Goal: Information Seeking & Learning: Learn about a topic

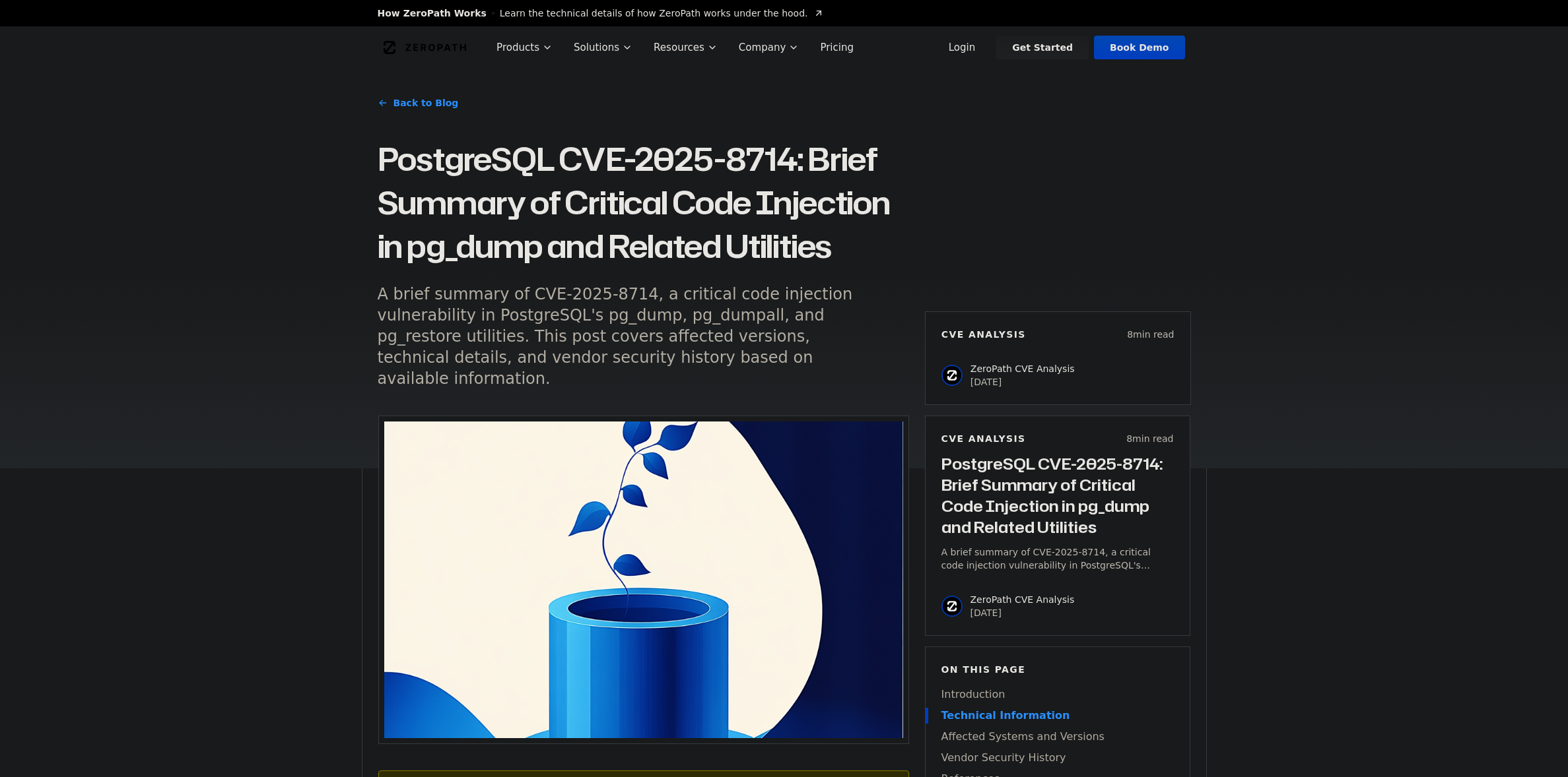
scroll to position [802, 0]
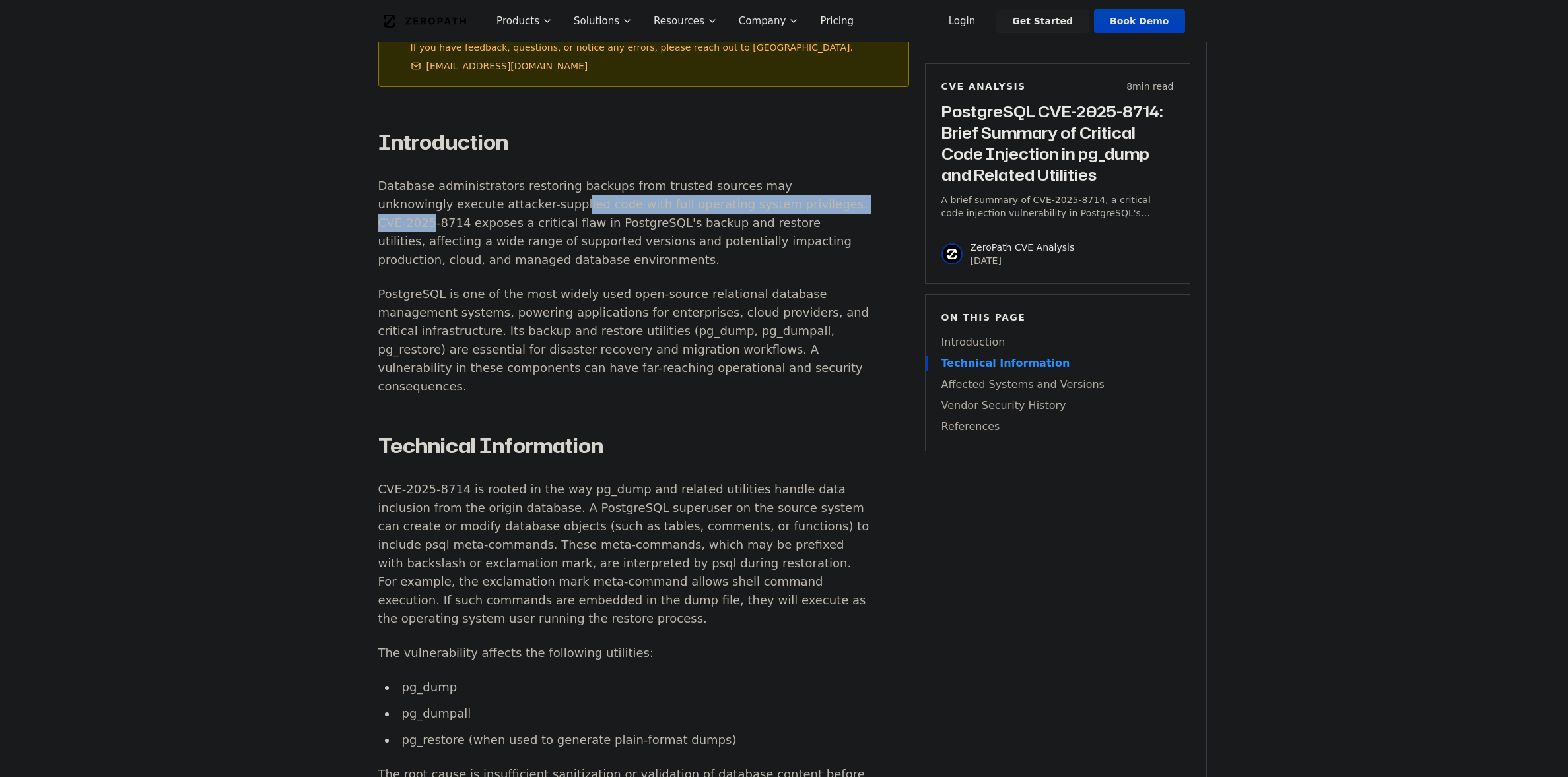
drag, startPoint x: 523, startPoint y: 165, endPoint x: 795, endPoint y: 177, distance: 272.3
click at [795, 177] on p "Database administrators restoring backups from trusted sources may unknowingly …" at bounding box center [624, 223] width 491 height 92
click at [749, 210] on p "Database administrators restoring backups from trusted sources may unknowingly …" at bounding box center [624, 223] width 491 height 92
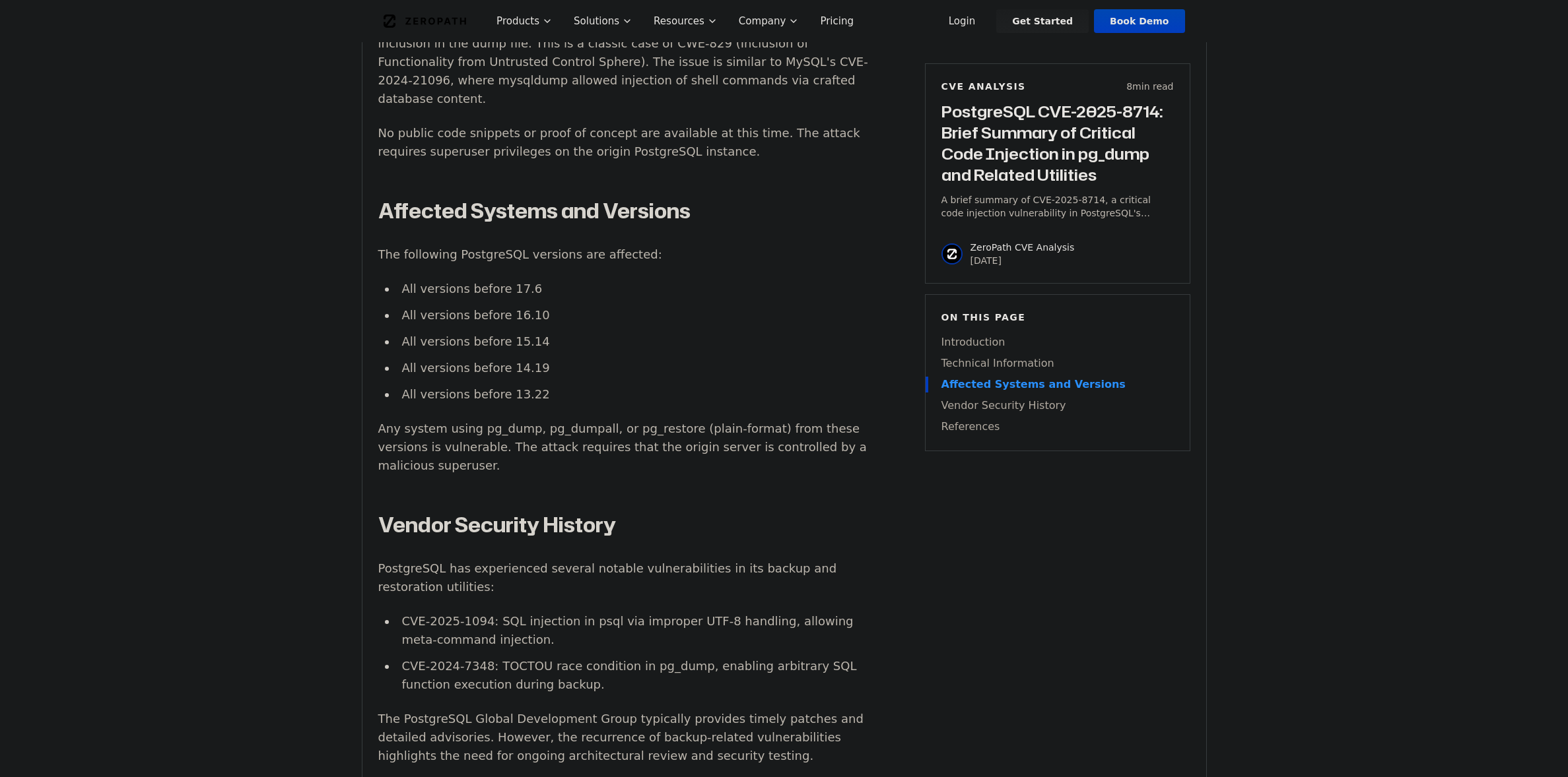
scroll to position [1693, 0]
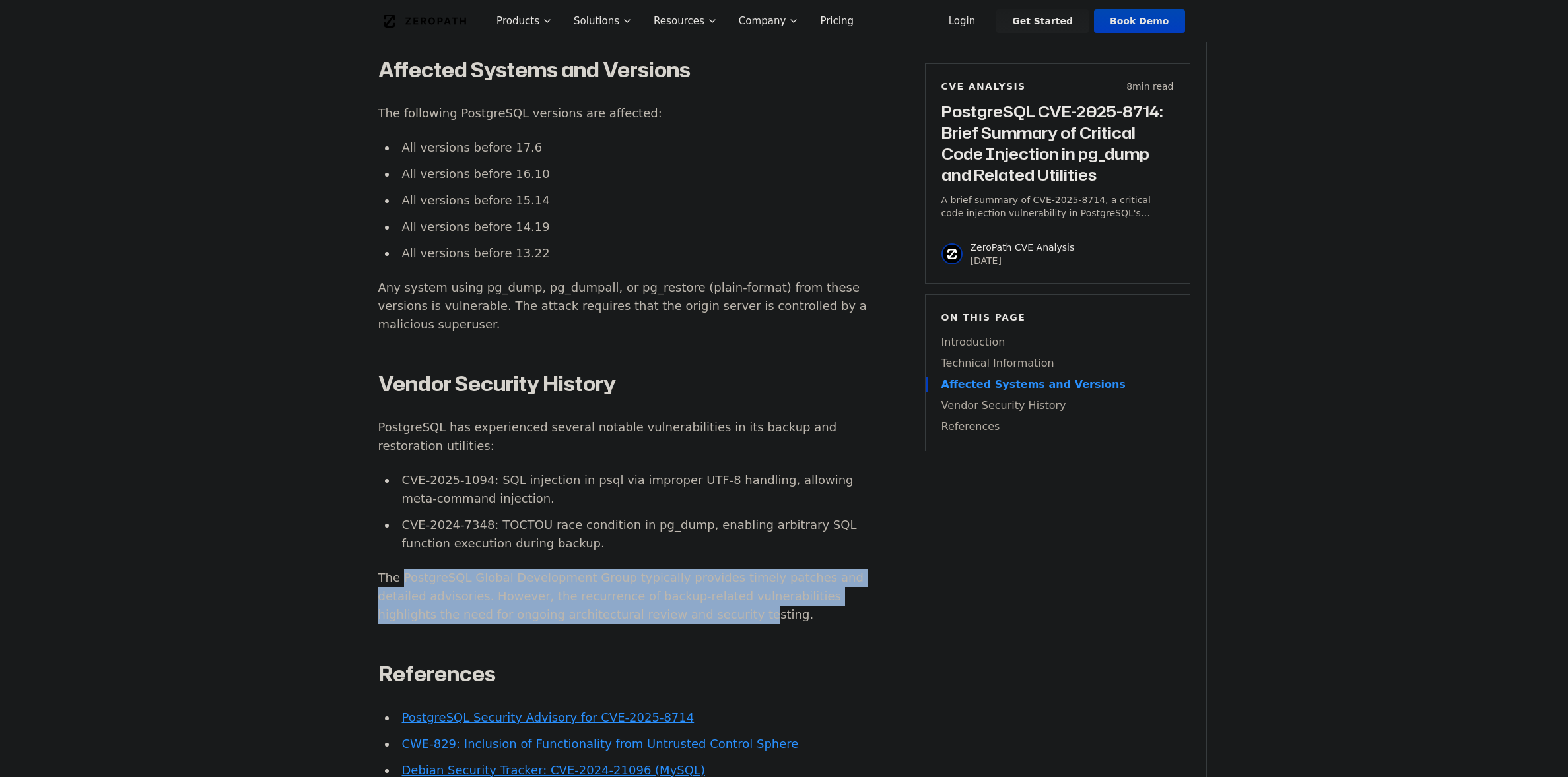
drag, startPoint x: 400, startPoint y: 492, endPoint x: 625, endPoint y: 519, distance: 226.6
click at [625, 569] on p "The PostgreSQL Global Development Group typically provides timely patches and d…" at bounding box center [624, 596] width 491 height 55
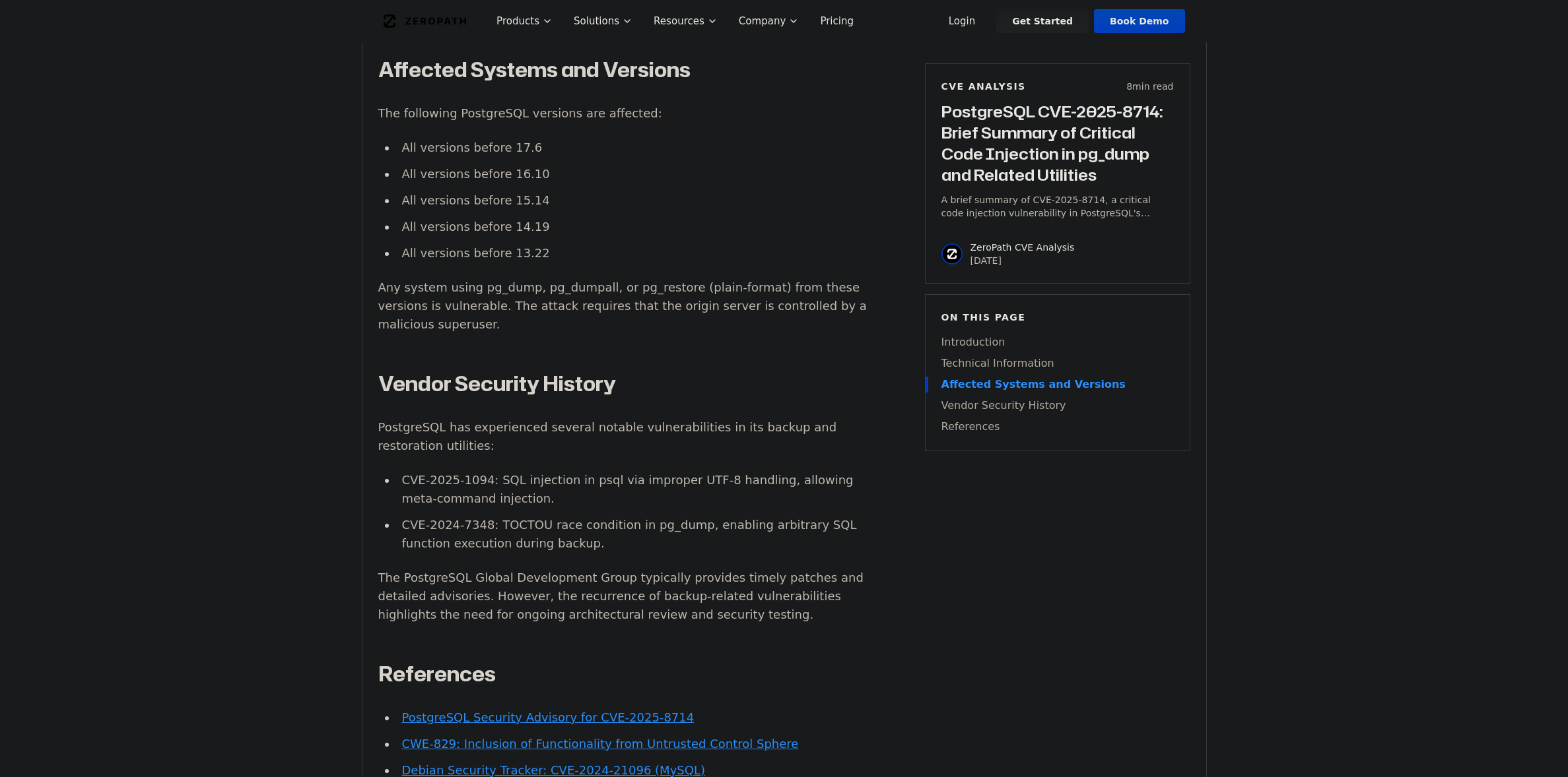
click at [637, 569] on p "The PostgreSQL Global Development Group typically provides timely patches and d…" at bounding box center [624, 596] width 491 height 55
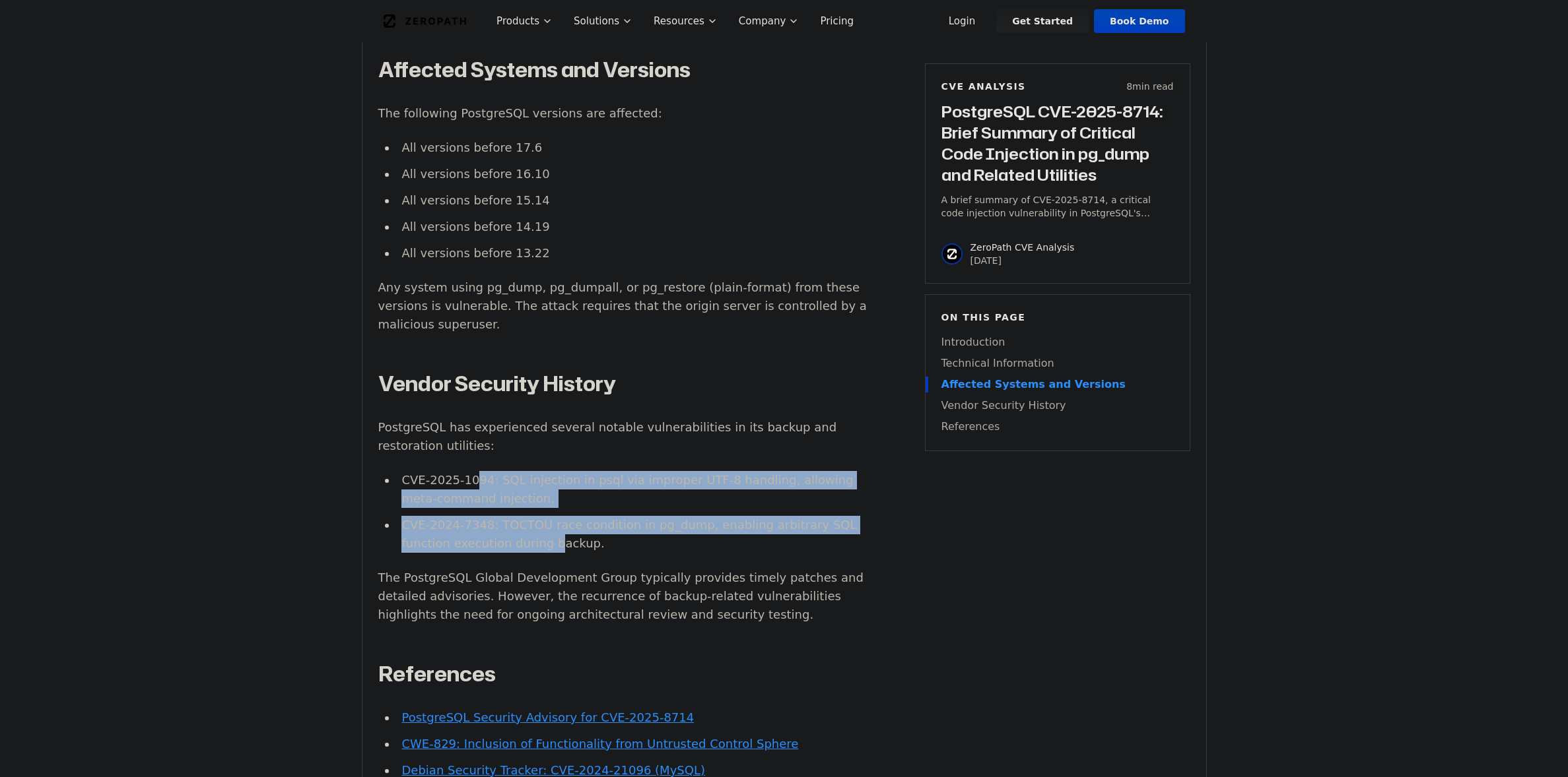
drag, startPoint x: 541, startPoint y: 458, endPoint x: 471, endPoint y: 387, distance: 99.7
click at [471, 471] on ul "CVE-2025-1094: SQL injection in psql via improper UTF-8 handling, allowing meta…" at bounding box center [624, 512] width 491 height 82
click at [477, 471] on li "CVE-2025-1094: SQL injection in psql via improper UTF-8 handling, allowing meta…" at bounding box center [633, 489] width 473 height 37
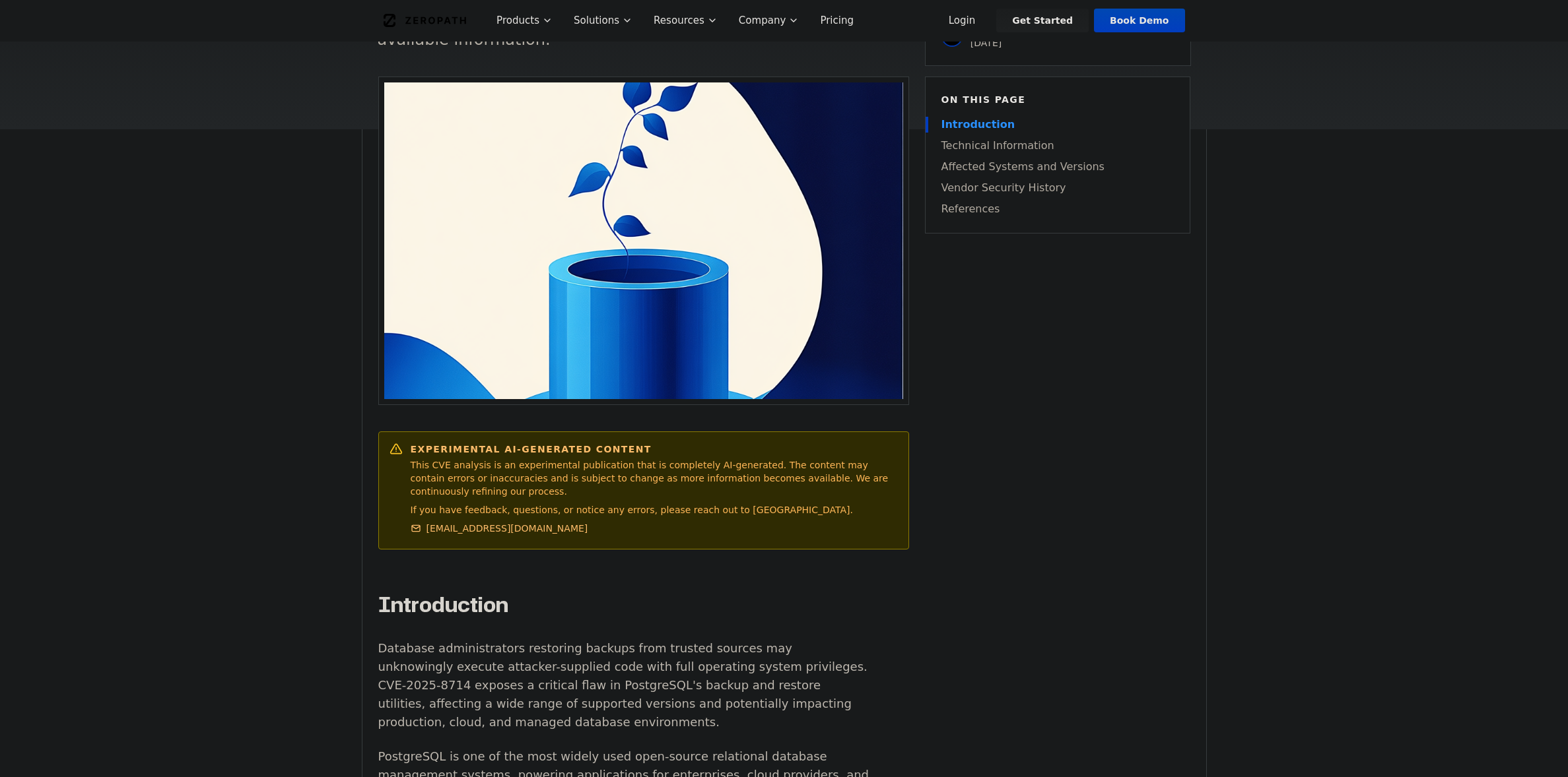
scroll to position [0, 0]
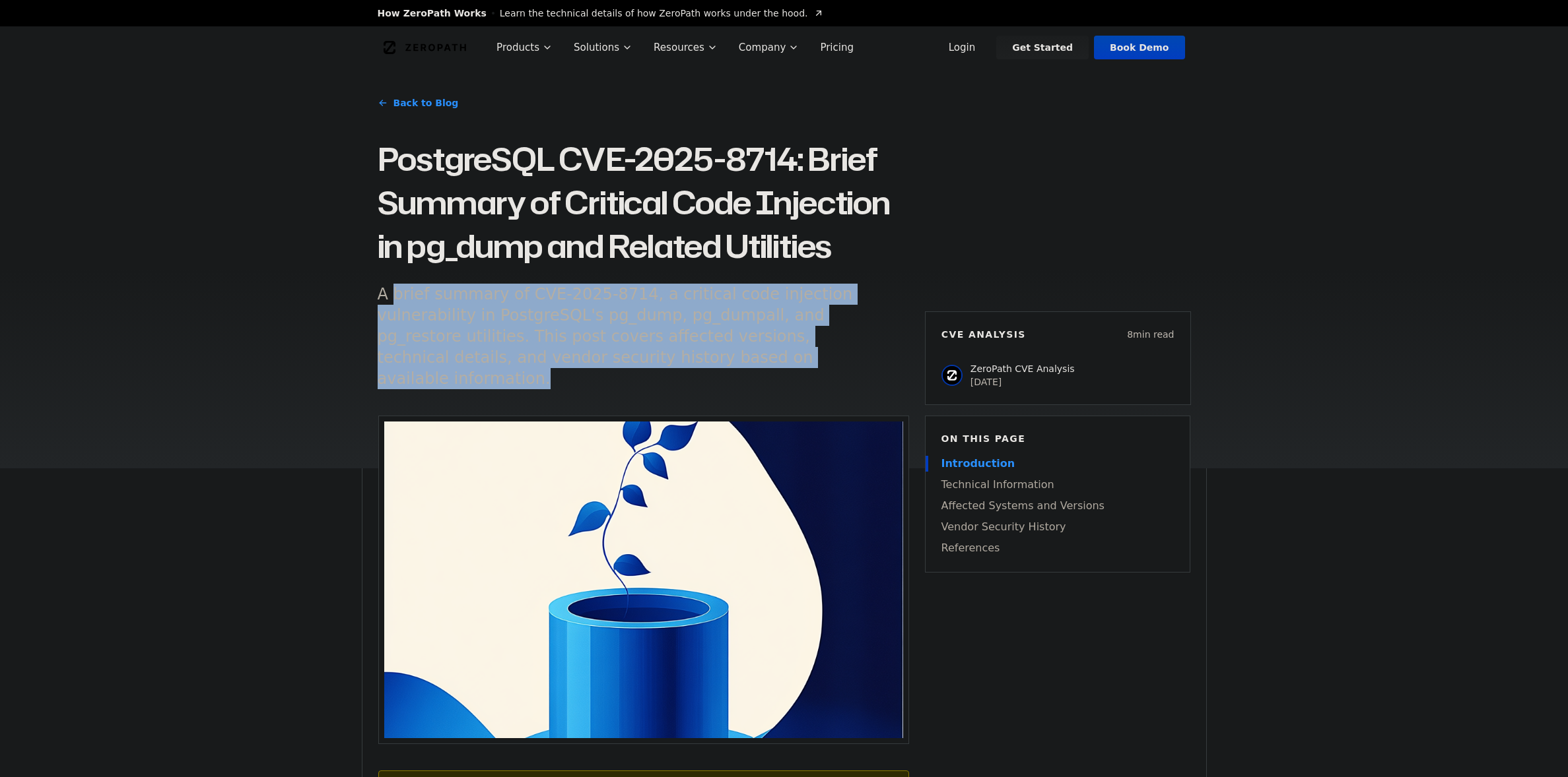
drag, startPoint x: 396, startPoint y: 300, endPoint x: 671, endPoint y: 375, distance: 285.0
click at [671, 375] on div "Back to Blog PostgreSQL CVE-2025-8714: Brief Summary of Critical Code Injection…" at bounding box center [644, 245] width 532 height 321
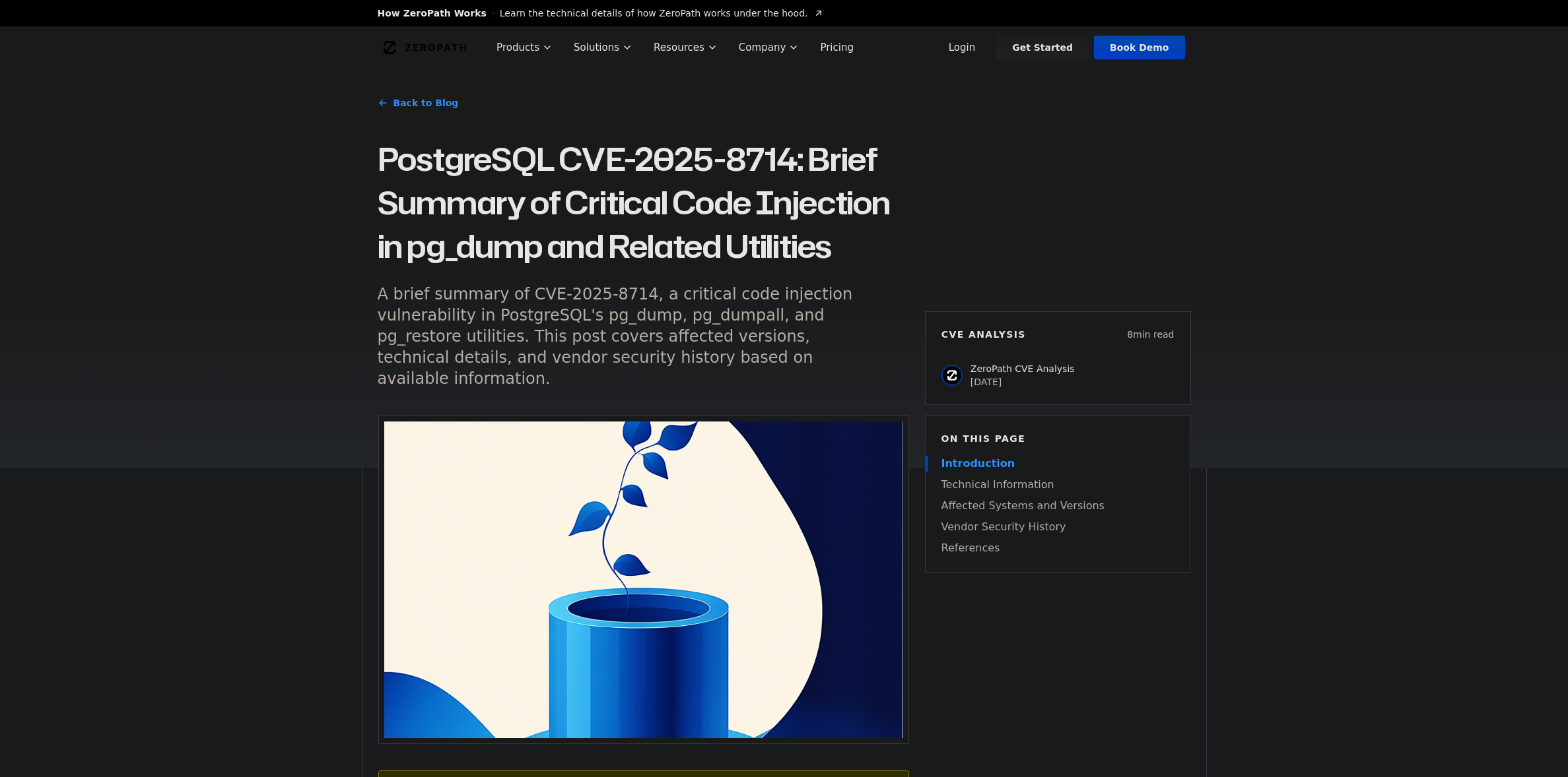
click at [671, 375] on div "Back to Blog PostgreSQL CVE-2025-8714: Brief Summary of Critical Code Injection…" at bounding box center [644, 245] width 532 height 321
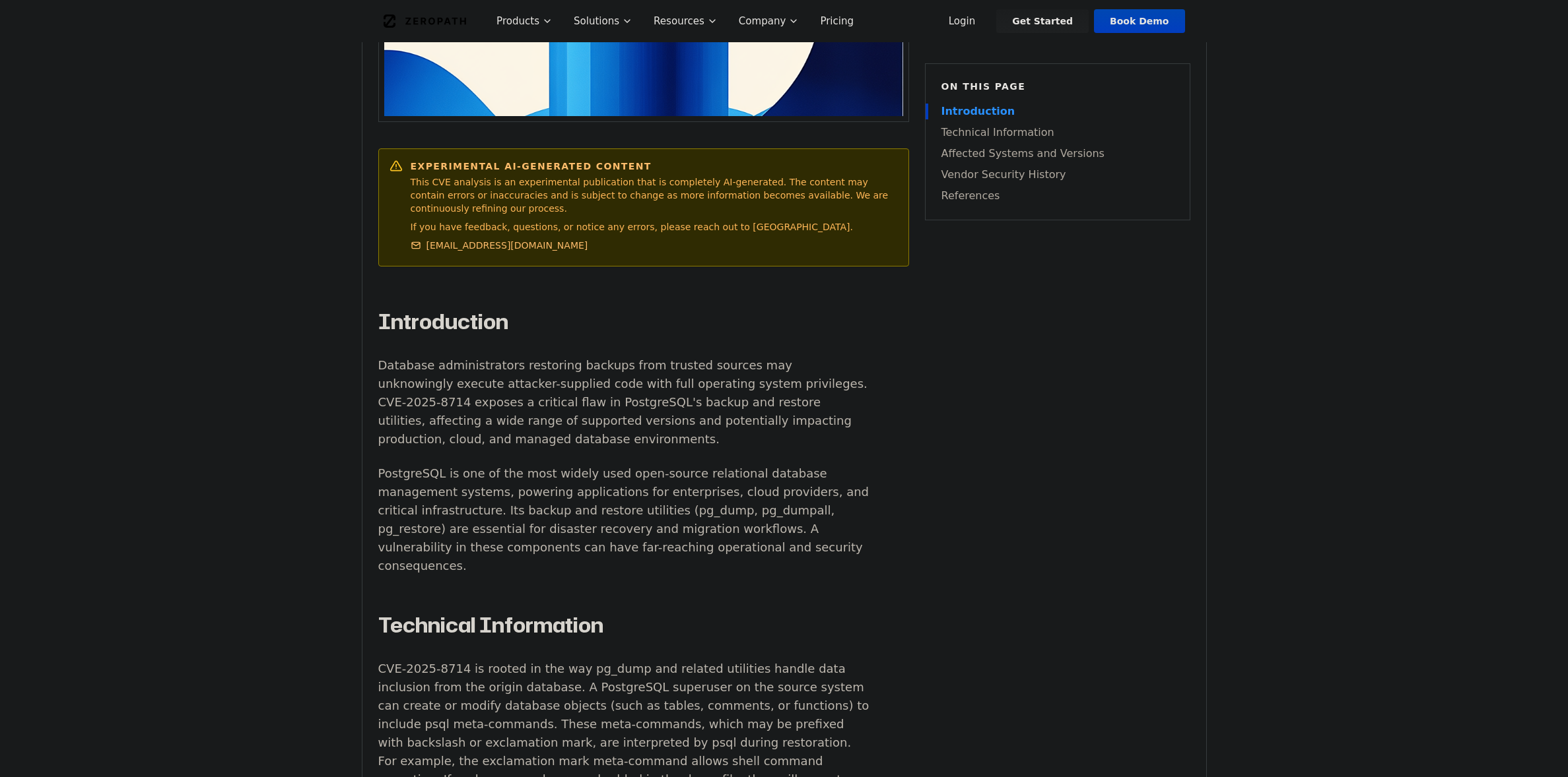
scroll to position [624, 0]
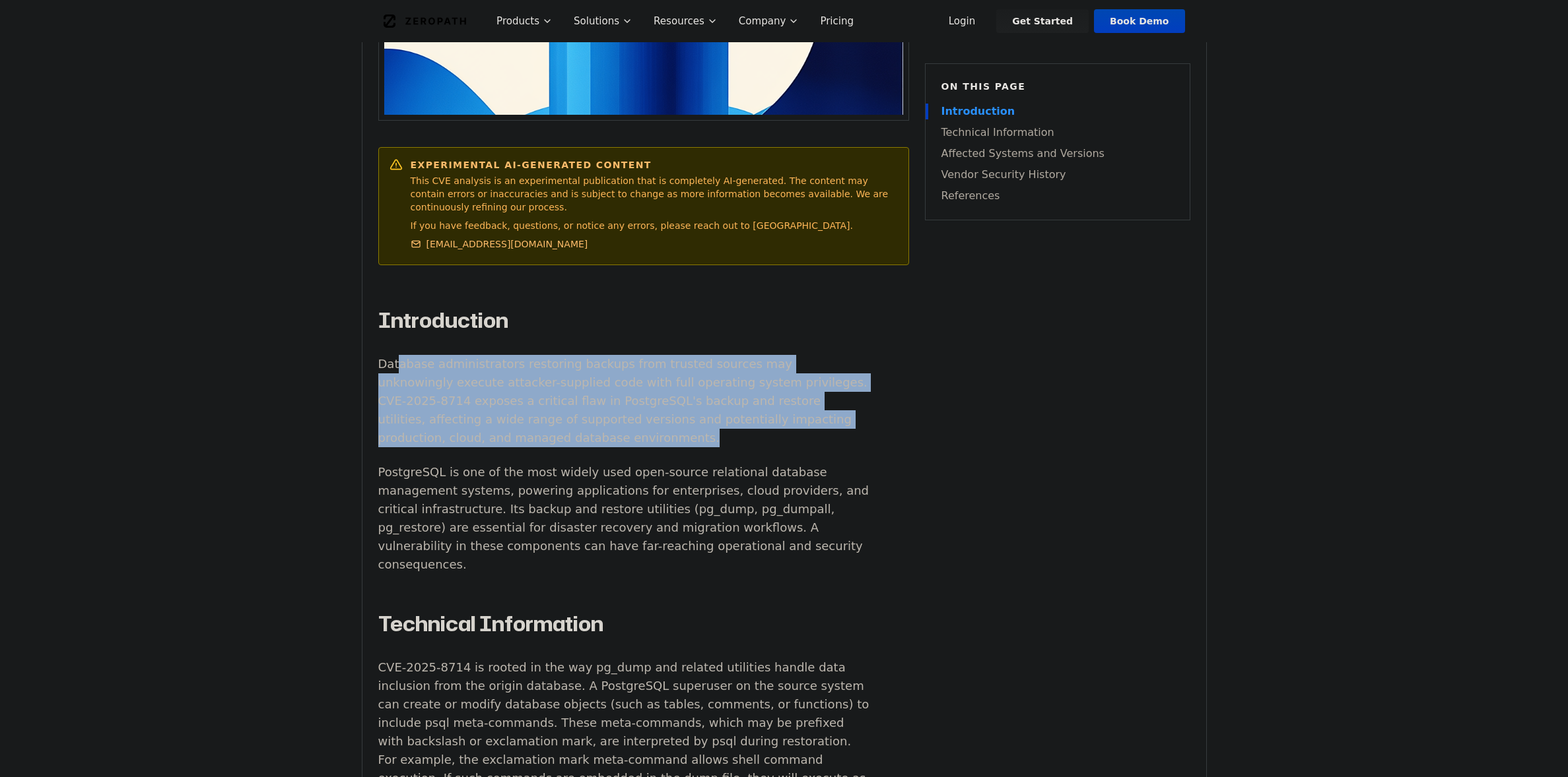
drag, startPoint x: 399, startPoint y: 331, endPoint x: 475, endPoint y: 408, distance: 108.2
click at [475, 408] on p "Database administrators restoring backups from trusted sources may unknowingly …" at bounding box center [624, 401] width 491 height 92
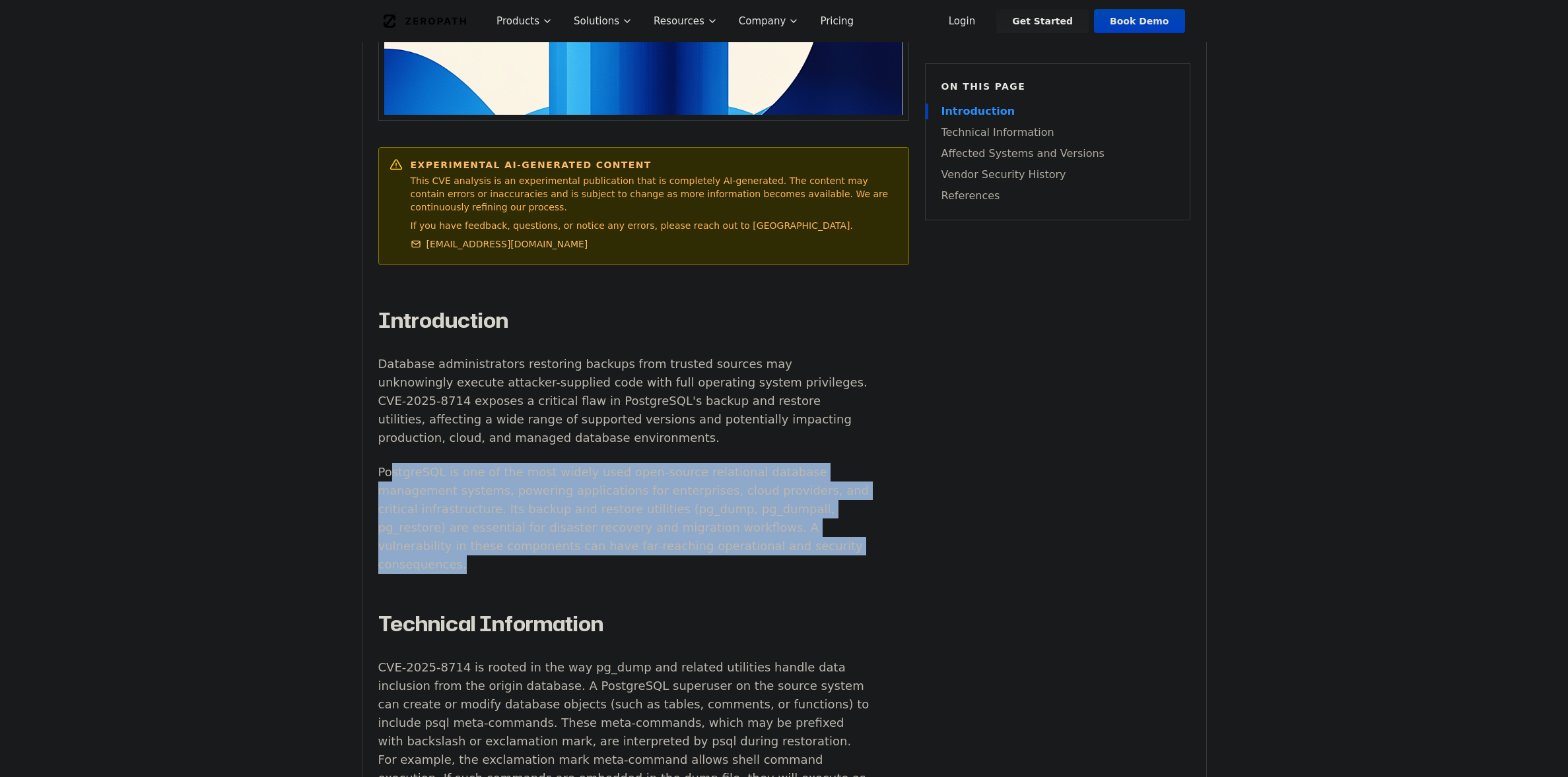
drag, startPoint x: 394, startPoint y: 448, endPoint x: 657, endPoint y: 516, distance: 271.6
click at [657, 516] on p "PostgreSQL is one of the most widely used open-source relational database manag…" at bounding box center [624, 518] width 491 height 111
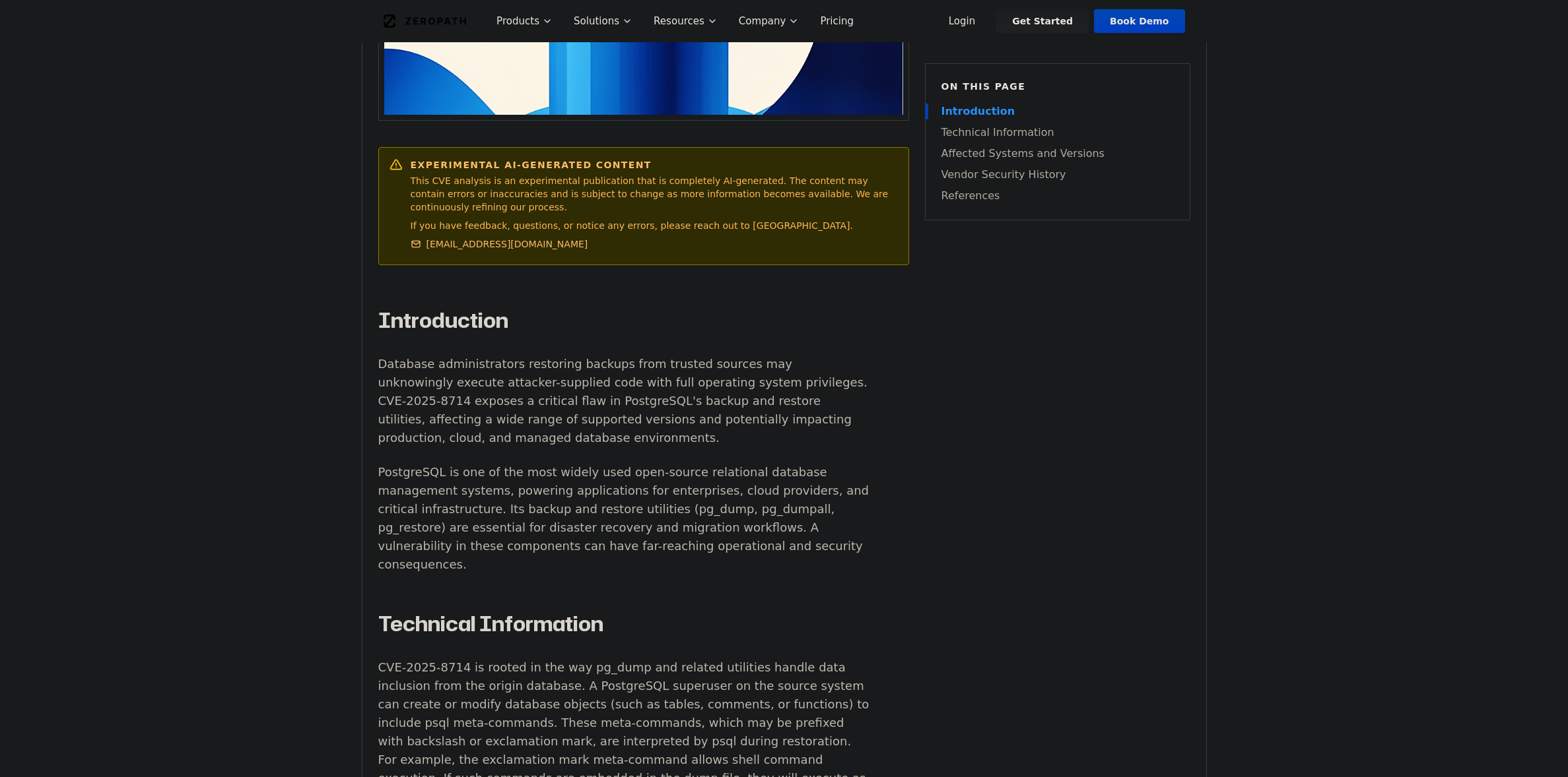
drag, startPoint x: 740, startPoint y: 532, endPoint x: 724, endPoint y: 526, distance: 17.1
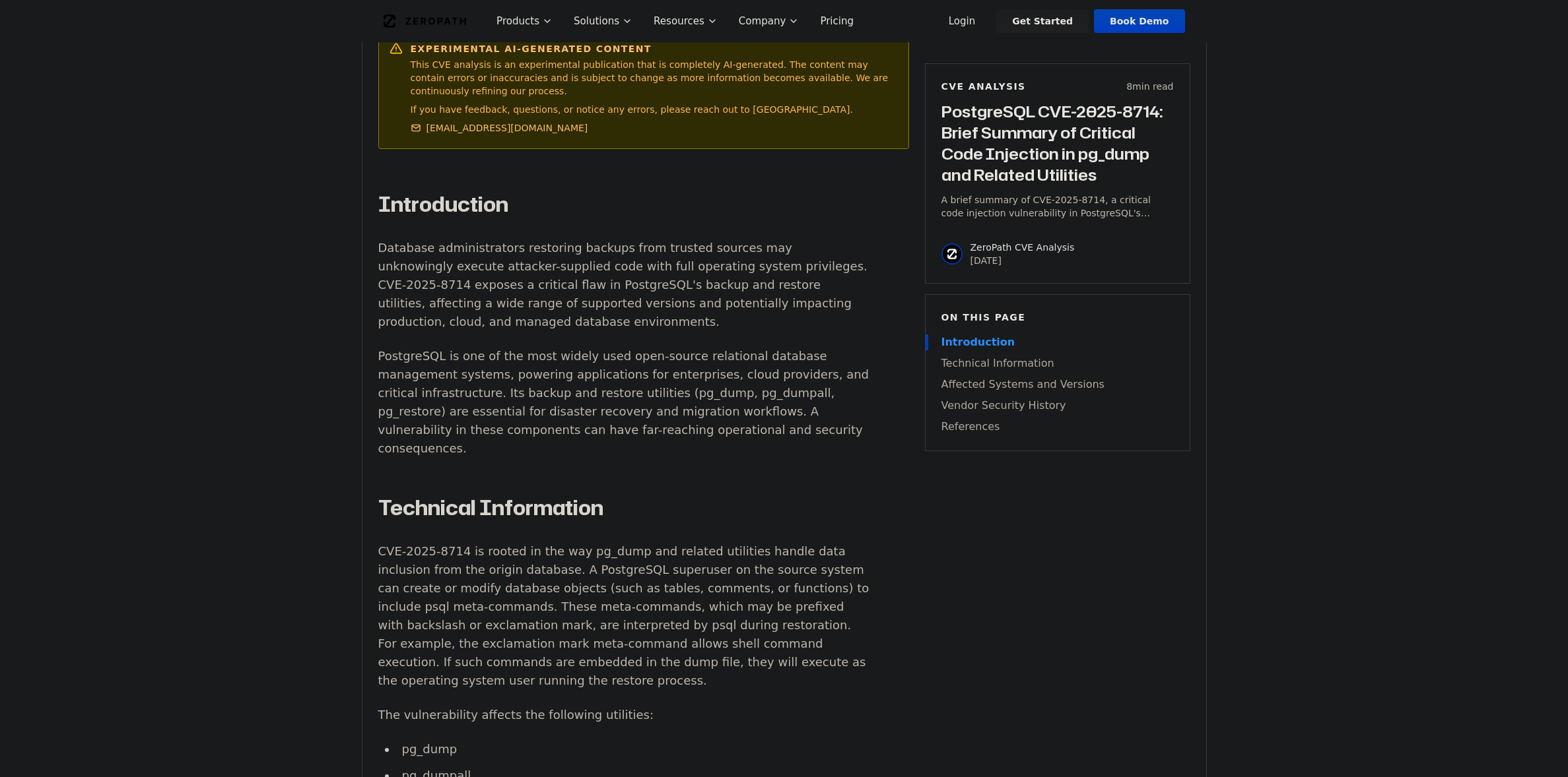
scroll to position [802, 0]
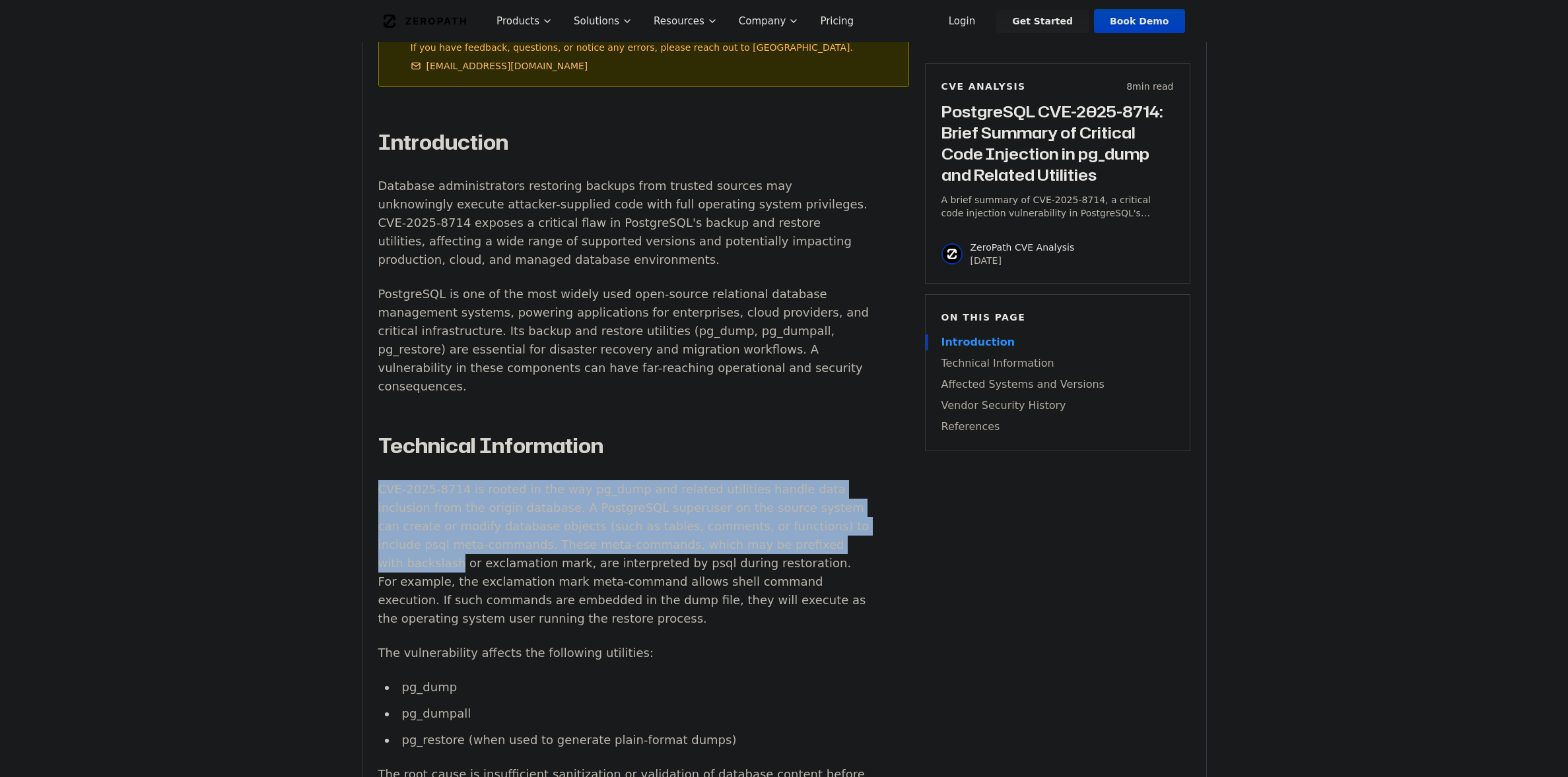
drag, startPoint x: 375, startPoint y: 433, endPoint x: 793, endPoint y: 510, distance: 425.0
click at [770, 499] on div "Experimental AI-Generated Content This CVE analysis is an experimental publicat…" at bounding box center [784, 699] width 844 height 2170
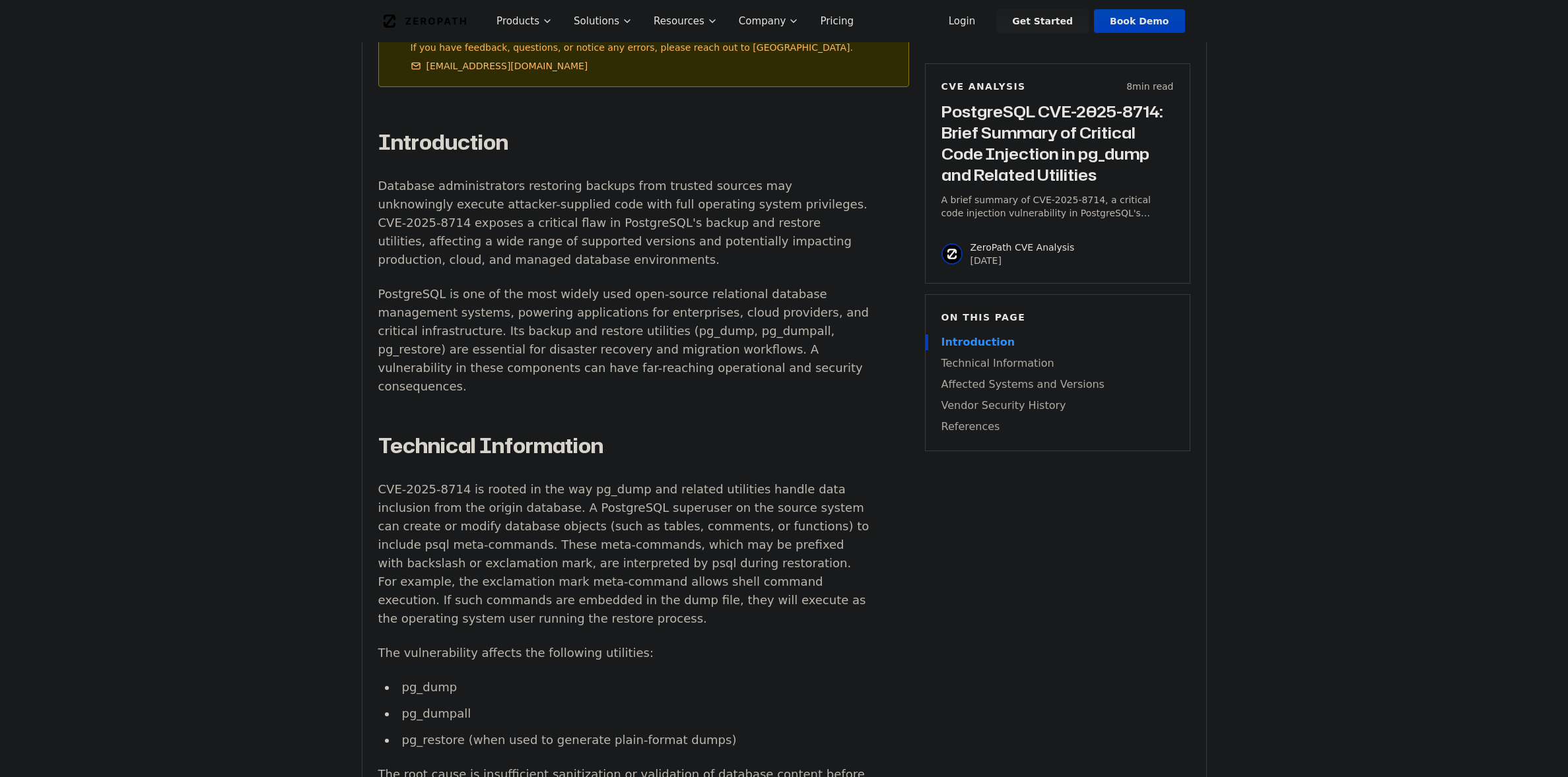
click at [804, 516] on p "CVE-2025-8714 is rooted in the way pg_dump and related utilities handle data in…" at bounding box center [624, 554] width 491 height 148
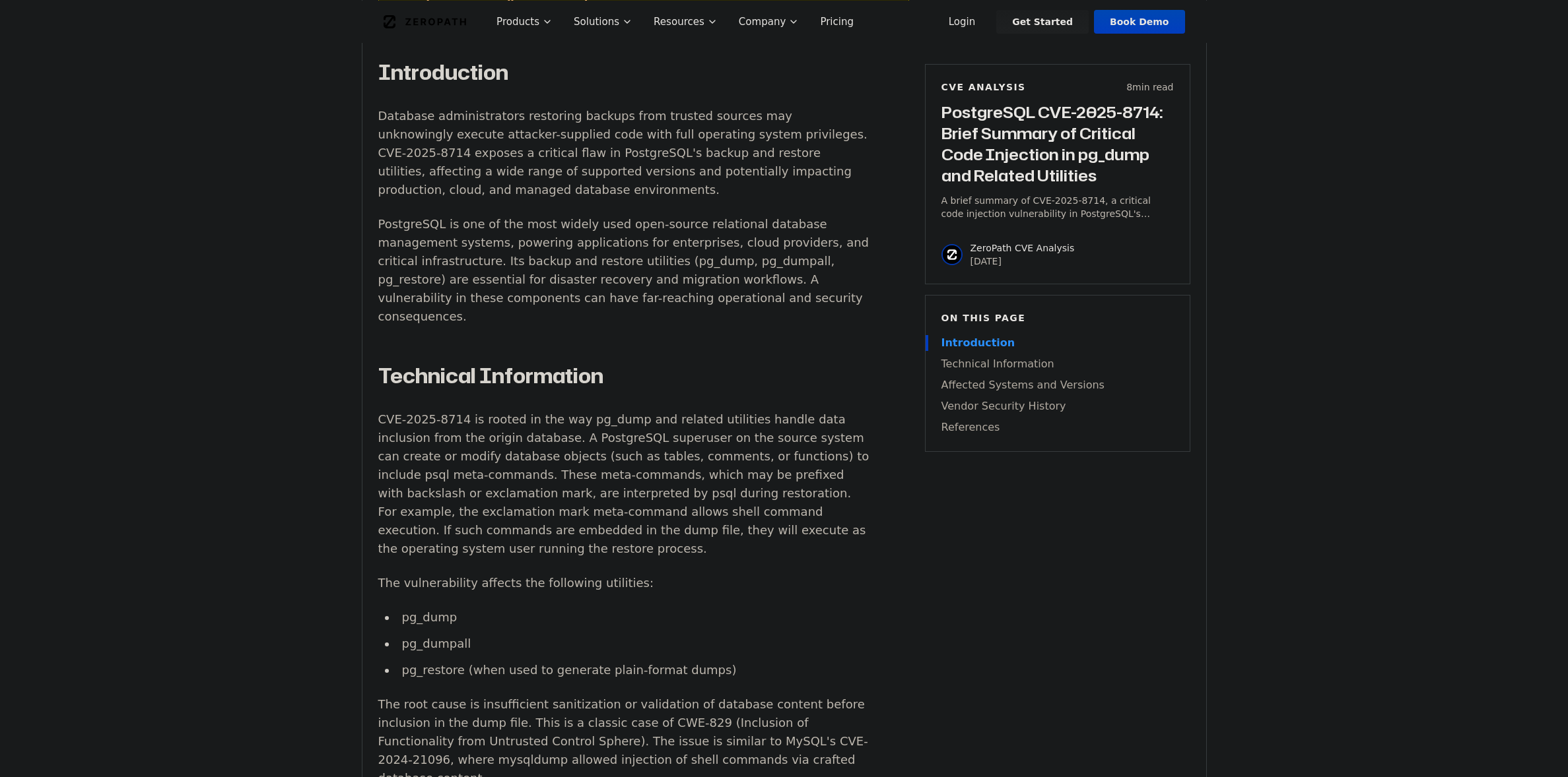
scroll to position [891, 0]
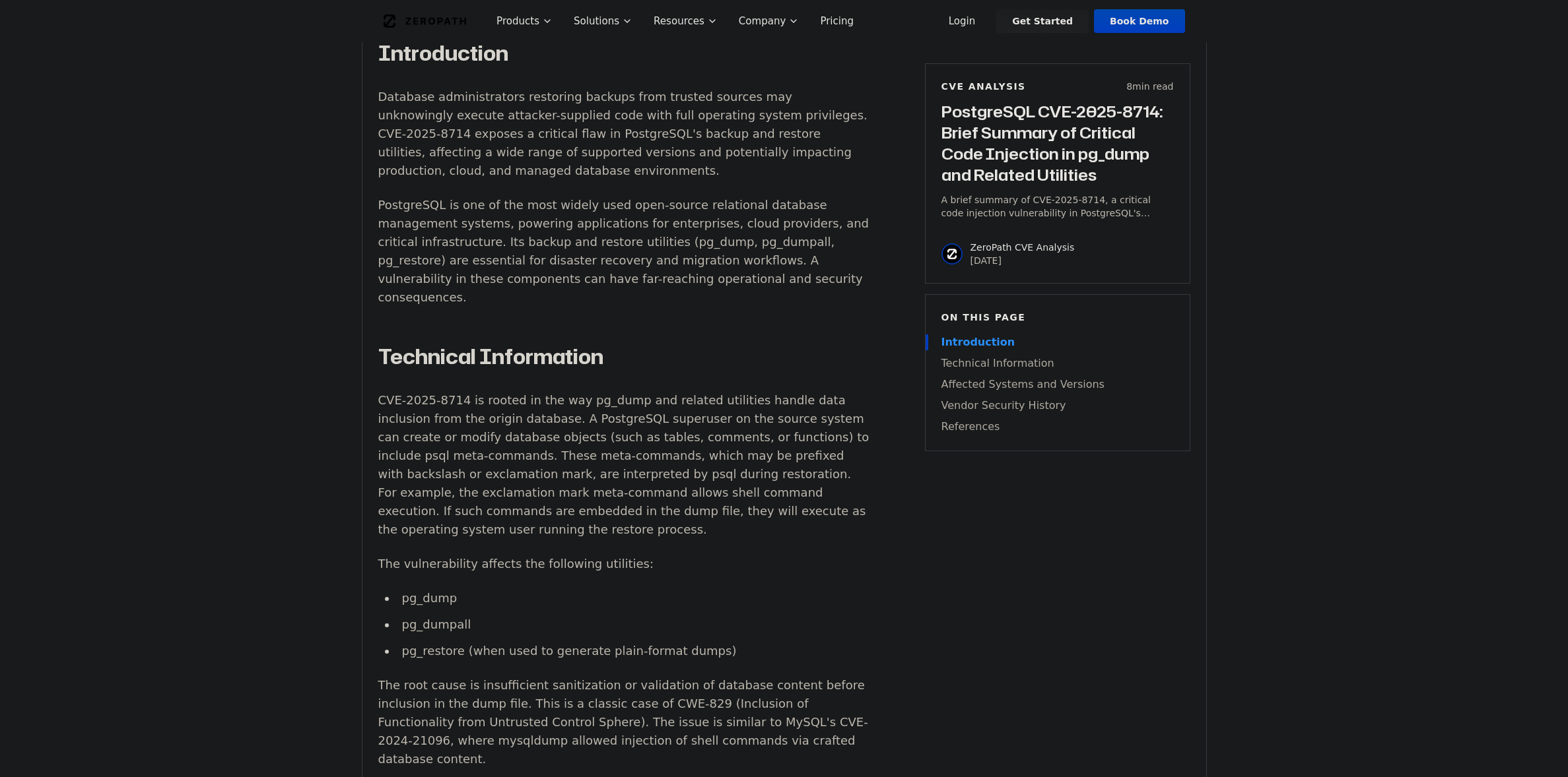
click at [708, 429] on p "CVE-2025-8714 is rooted in the way pg_dump and related utilities handle data in…" at bounding box center [624, 465] width 491 height 148
click at [386, 441] on p "CVE-2025-8714 is rooted in the way pg_dump and related utilities handle data in…" at bounding box center [624, 465] width 491 height 148
click at [508, 458] on p "CVE-2025-8714 is rooted in the way pg_dump and related utilities handle data in…" at bounding box center [624, 465] width 491 height 148
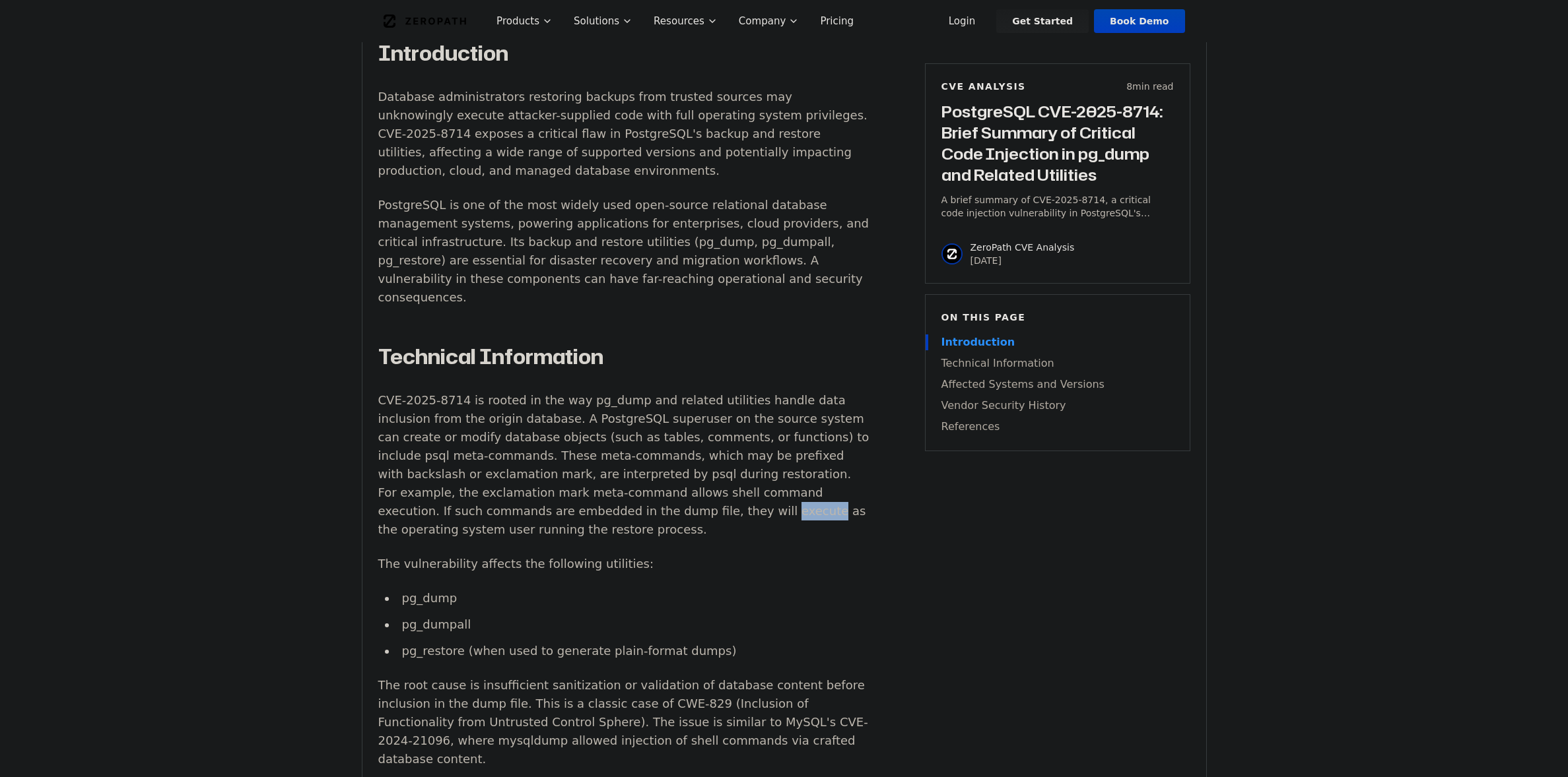
click at [508, 458] on p "CVE-2025-8714 is rooted in the way pg_dump and related utilities handle data in…" at bounding box center [624, 465] width 491 height 148
click at [606, 555] on p "The vulnerability affects the following utilities:" at bounding box center [624, 564] width 491 height 18
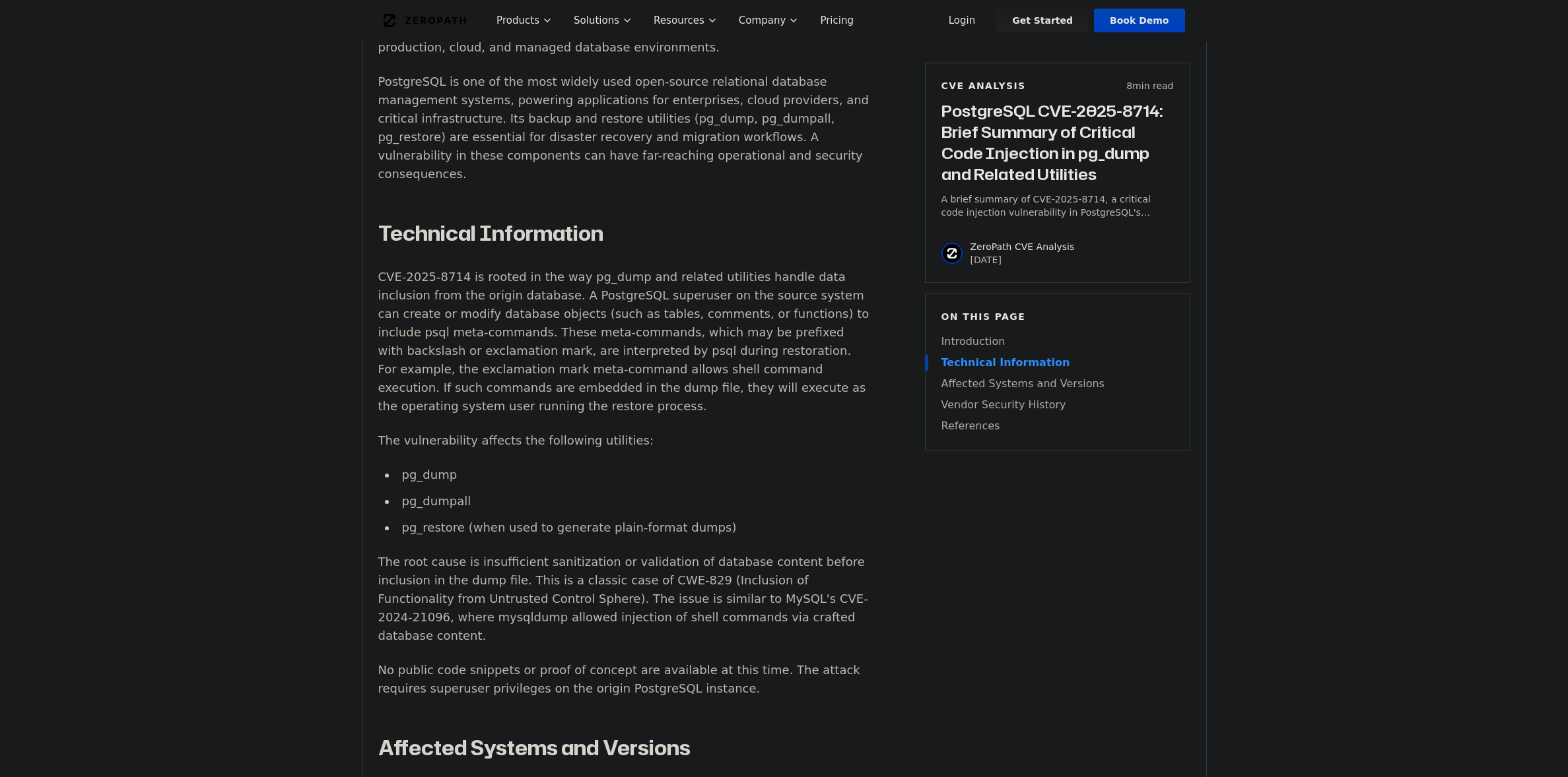
scroll to position [1069, 0]
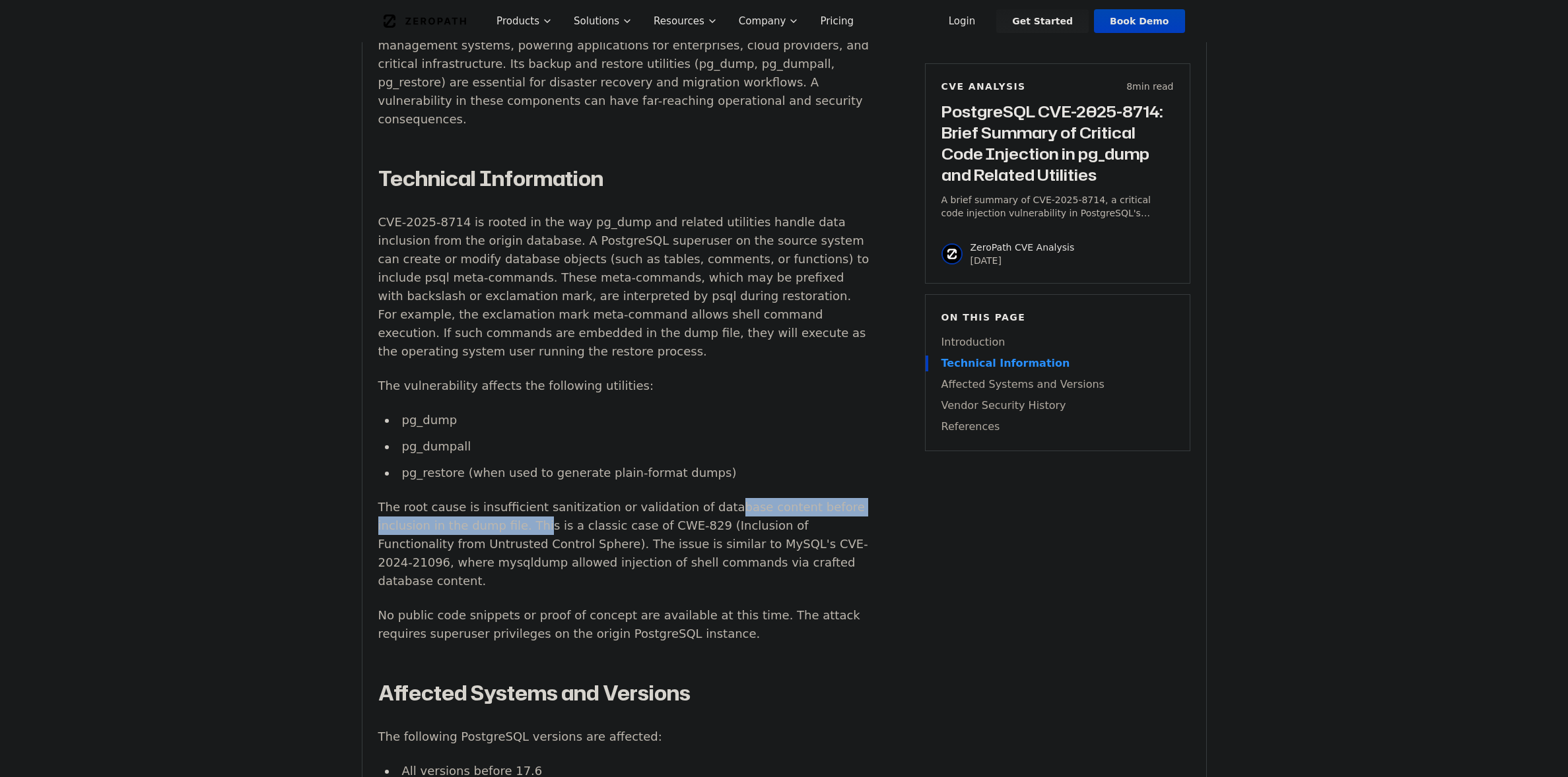
drag, startPoint x: 542, startPoint y: 444, endPoint x: 690, endPoint y: 442, distance: 148.0
click at [693, 498] on p "The root cause is insufficient sanitization or validation of database content b…" at bounding box center [624, 544] width 491 height 92
click at [418, 498] on p "The root cause is insufficient sanitization or validation of database content b…" at bounding box center [624, 544] width 491 height 92
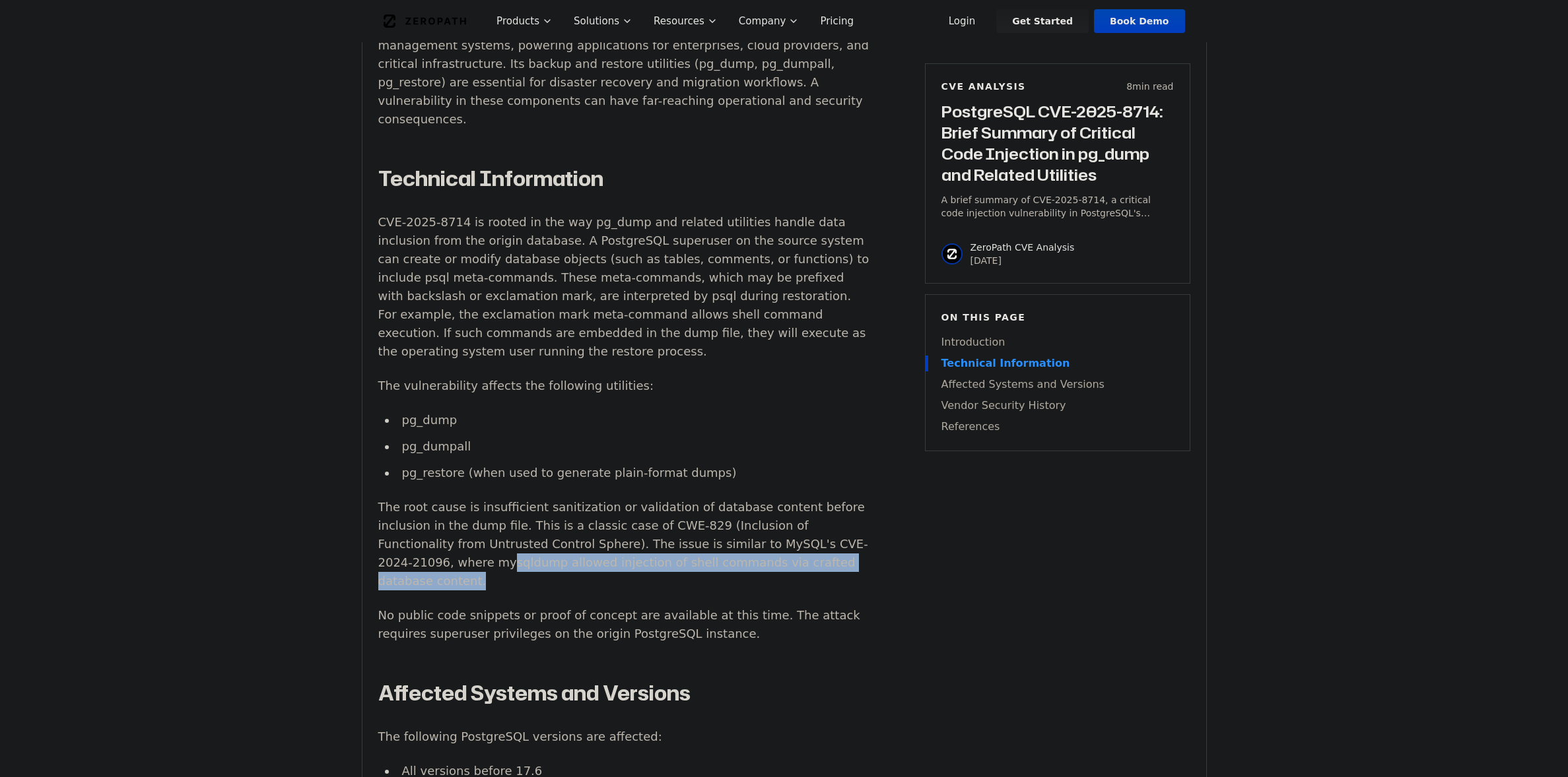
drag, startPoint x: 409, startPoint y: 487, endPoint x: 819, endPoint y: 498, distance: 410.1
click at [819, 498] on p "The root cause is insufficient sanitization or validation of database content b…" at bounding box center [624, 544] width 491 height 92
click at [816, 498] on p "The root cause is insufficient sanitization or validation of database content b…" at bounding box center [624, 544] width 491 height 92
